Goal: Transaction & Acquisition: Purchase product/service

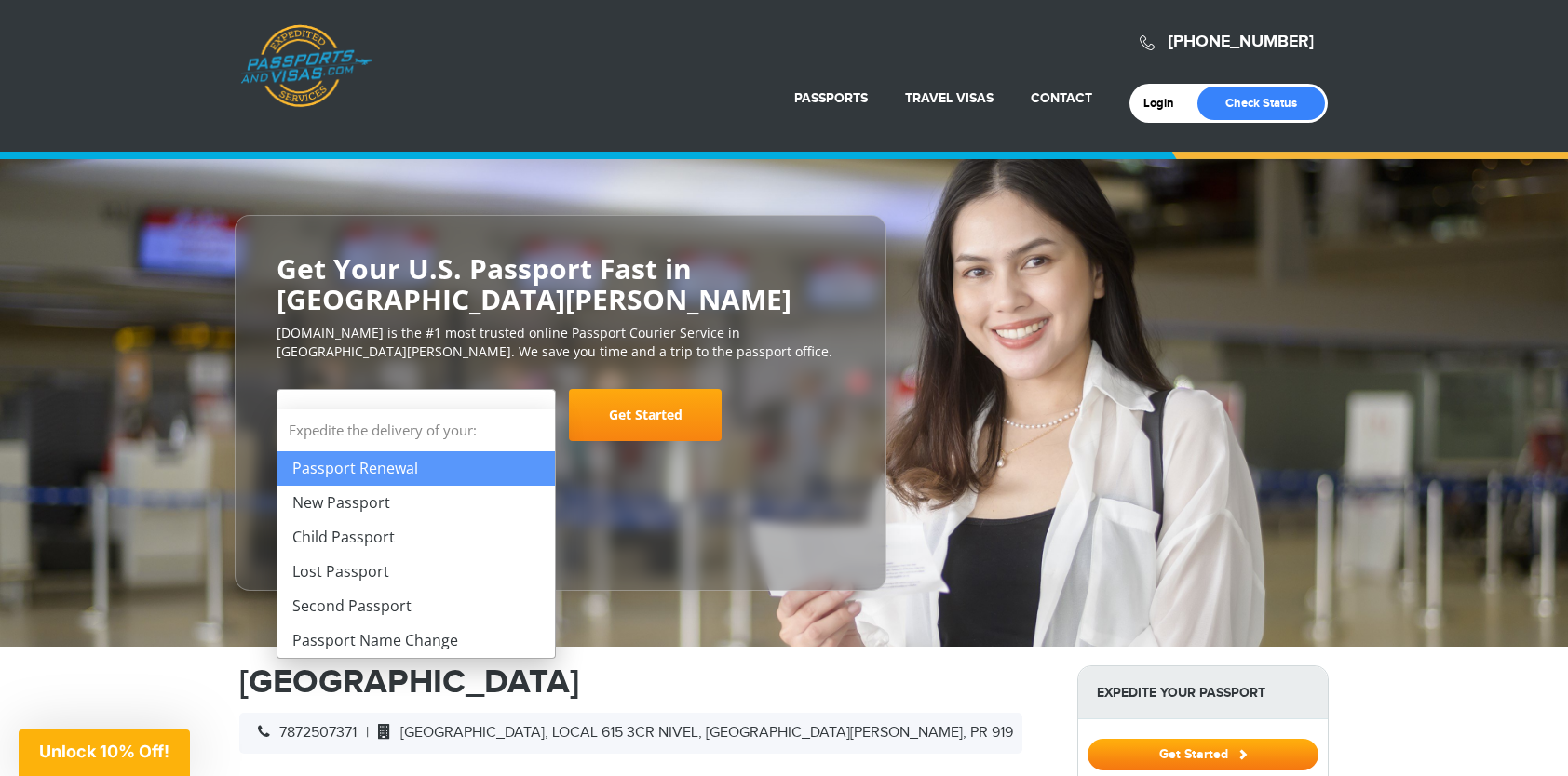
click at [533, 413] on b at bounding box center [537, 416] width 11 height 7
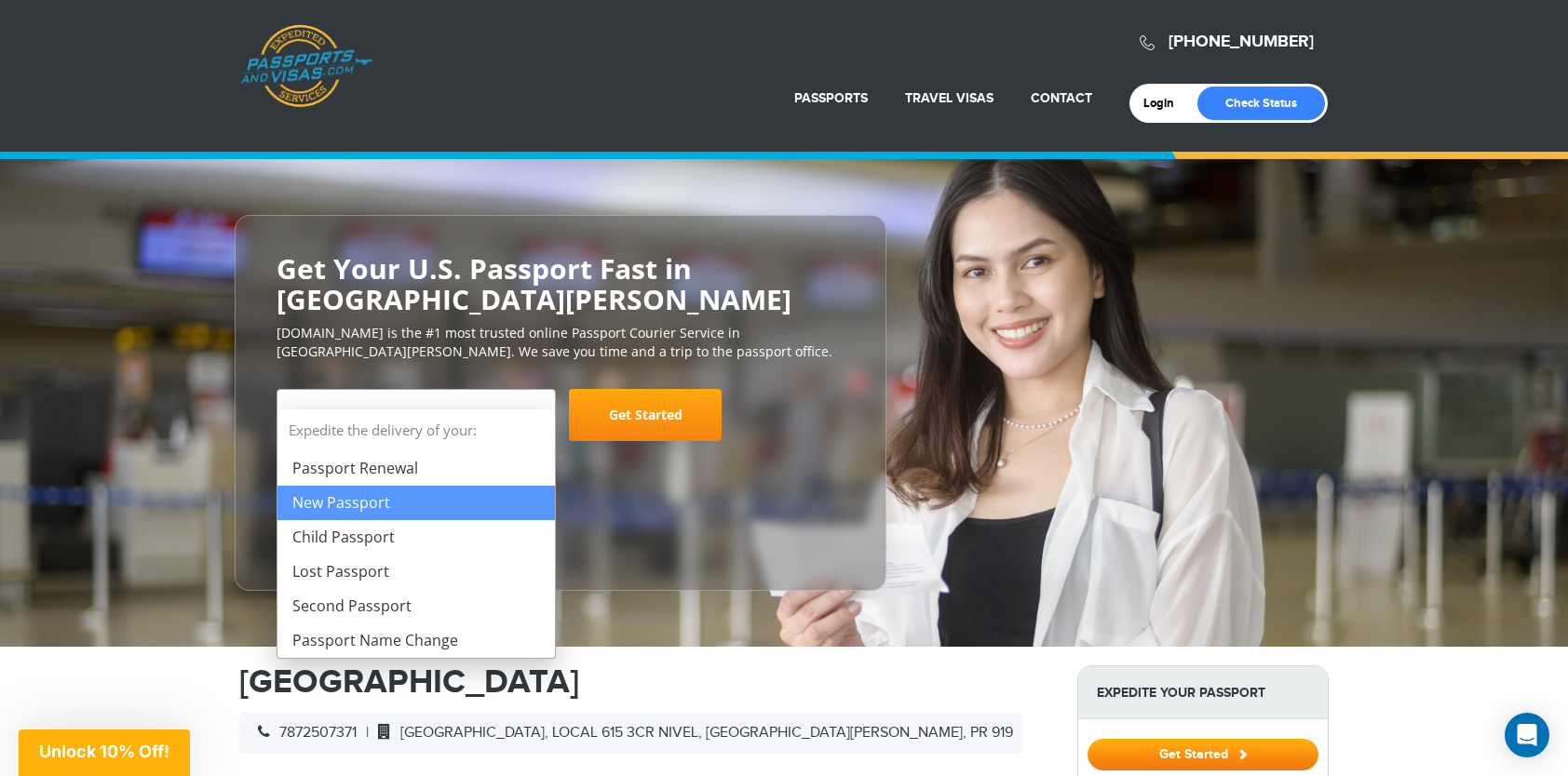
select select "**********"
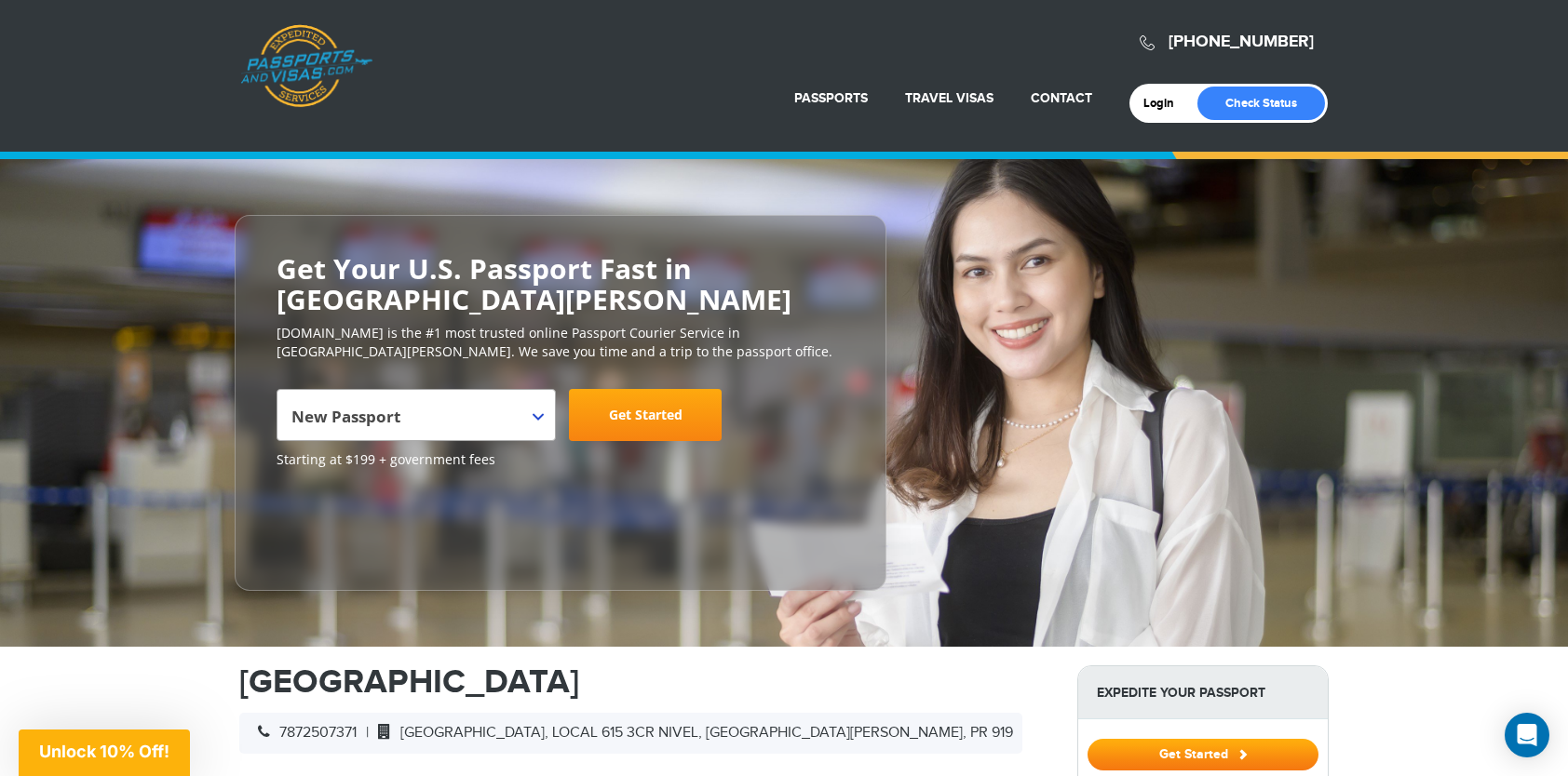
click at [629, 389] on link "Get Started" at bounding box center [645, 415] width 153 height 52
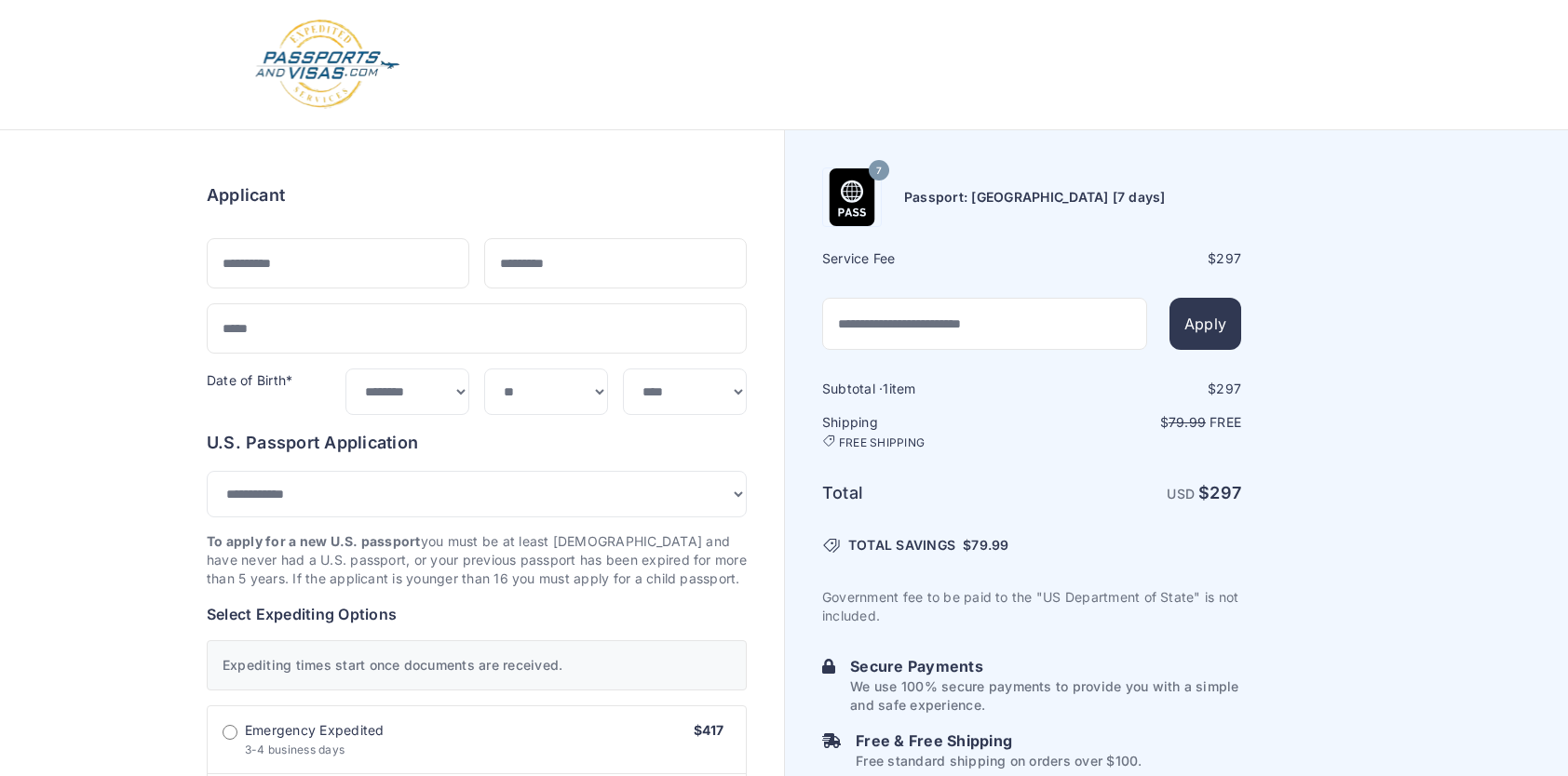
select select "***"
